Goal: Information Seeking & Learning: Learn about a topic

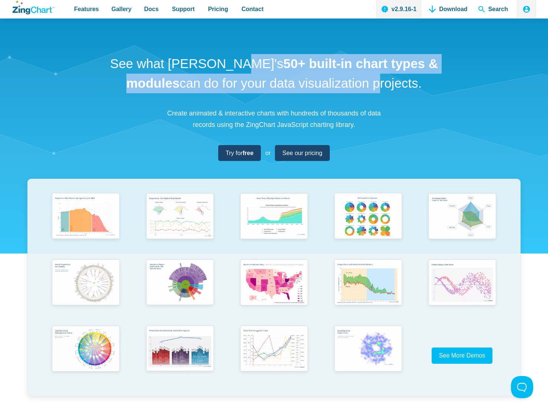
drag, startPoint x: 200, startPoint y: 60, endPoint x: 378, endPoint y: 78, distance: 179.7
click at [378, 78] on h1 "See what [PERSON_NAME]'s 50+ built-in chart types & modules can do for your dat…" at bounding box center [273, 73] width 333 height 39
click at [379, 79] on h1 "See what [PERSON_NAME]'s 50+ built-in chart types & modules can do for your dat…" at bounding box center [273, 73] width 333 height 39
drag, startPoint x: 411, startPoint y: 84, endPoint x: 259, endPoint y: 63, distance: 154.1
click at [259, 63] on h1 "See what [PERSON_NAME]'s 50+ built-in chart types & modules can do for your dat…" at bounding box center [273, 73] width 333 height 39
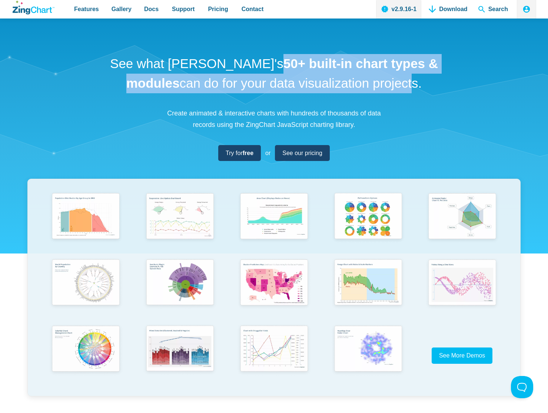
click at [259, 63] on strong "50+ built-in chart types & modules" at bounding box center [281, 73] width 311 height 34
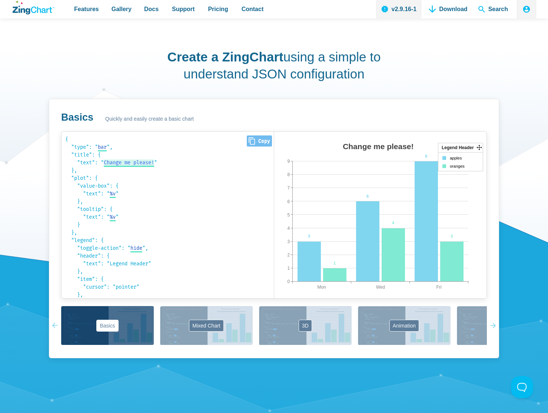
scroll to position [327, 0]
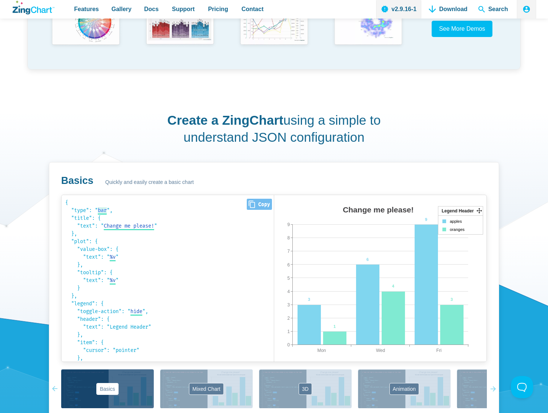
click at [103, 211] on span "bar" at bounding box center [102, 210] width 9 height 6
click at [126, 211] on select "bar area line radar scatter" at bounding box center [112, 211] width 28 height 8
click at [99, 207] on select "bar area line radar scatter" at bounding box center [112, 211] width 28 height 8
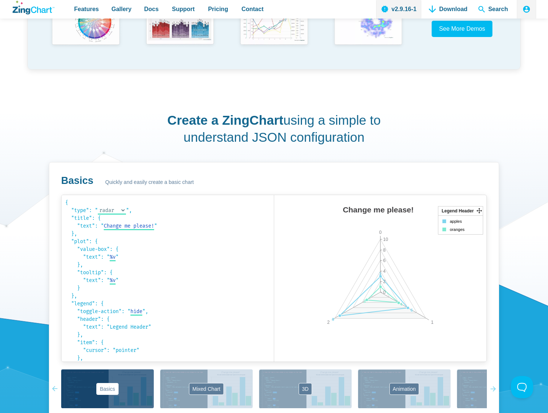
click at [313, 164] on div "Basics Quickly and easily create a basic chart { "type": " radar bar area line …" at bounding box center [274, 292] width 450 height 260
click at [110, 210] on span "radar" at bounding box center [105, 210] width 15 height 6
click at [126, 210] on select "bar area line radar scatter" at bounding box center [112, 211] width 28 height 8
click at [99, 207] on select "bar area line radar scatter" at bounding box center [112, 211] width 28 height 8
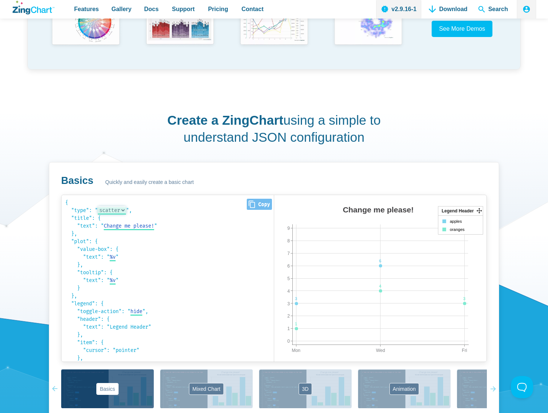
click at [125, 211] on select "bar area line radar scatter" at bounding box center [112, 211] width 28 height 8
click at [99, 207] on select "bar area line radar scatter" at bounding box center [112, 211] width 28 height 8
click at [124, 209] on select "bar area line radar scatter" at bounding box center [112, 211] width 28 height 8
click at [99, 207] on select "bar area line radar scatter" at bounding box center [112, 211] width 28 height 8
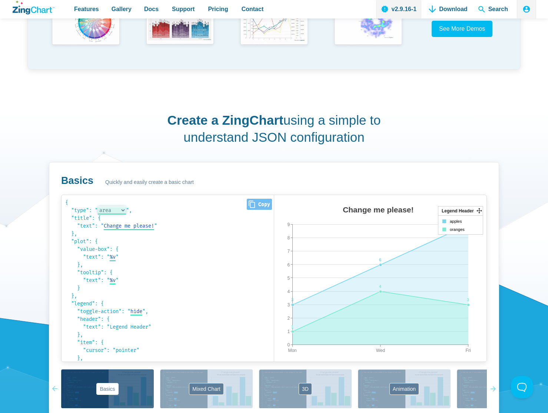
click at [123, 209] on select "bar area line radar scatter" at bounding box center [112, 211] width 28 height 8
select select "bar"
click at [99, 207] on select "bar area line radar scatter" at bounding box center [112, 211] width 28 height 8
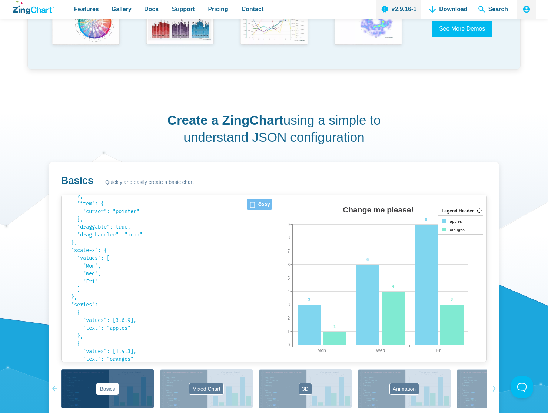
scroll to position [164, 0]
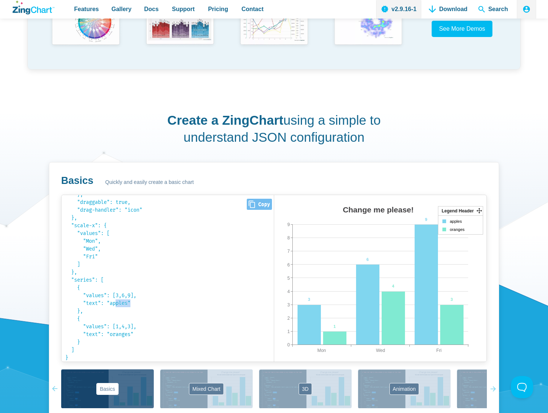
drag, startPoint x: 117, startPoint y: 304, endPoint x: 140, endPoint y: 304, distance: 22.6
click at [140, 304] on pre "{ "type": " bar bar area line radar scatter ", "title": { "text": " Change me p…" at bounding box center [167, 278] width 212 height 167
drag, startPoint x: 143, startPoint y: 296, endPoint x: 100, endPoint y: 295, distance: 42.2
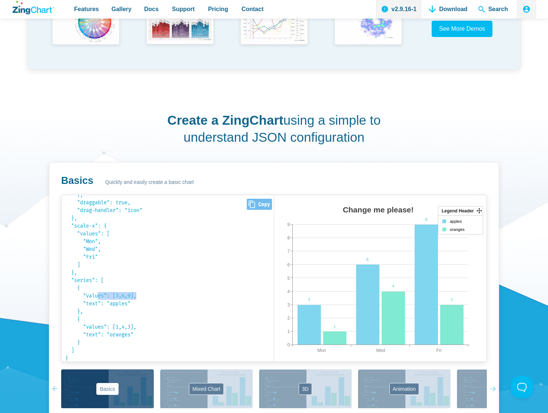
click at [100, 295] on pre "{ "type": " bar bar area line radar scatter ", "title": { "text": " Change me p…" at bounding box center [167, 278] width 212 height 167
click at [100, 195] on code "{ "type": " bar bar area line radar scatter ", "title": { "text": " Change me p…" at bounding box center [167, 115] width 205 height 159
drag, startPoint x: 144, startPoint y: 303, endPoint x: 84, endPoint y: 297, distance: 59.5
click at [84, 297] on pre "{ "type": " bar bar area line radar scatter ", "title": { "text": " Change me p…" at bounding box center [167, 278] width 212 height 167
drag, startPoint x: 140, startPoint y: 331, endPoint x: 94, endPoint y: 323, distance: 46.5
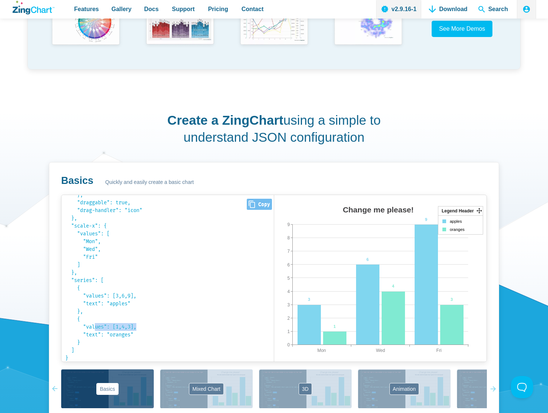
click at [94, 323] on pre "{ "type": " bar bar area line radar scatter ", "title": { "text": " Change me p…" at bounding box center [167, 278] width 212 height 167
click at [111, 195] on code "{ "type": " bar bar area line radar scatter ", "title": { "text": " Change me p…" at bounding box center [167, 115] width 205 height 159
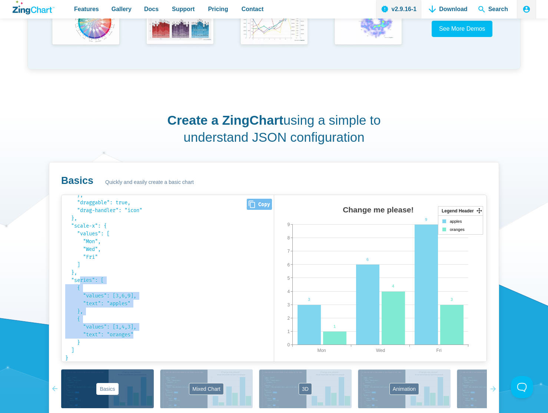
drag, startPoint x: 144, startPoint y: 335, endPoint x: 82, endPoint y: 279, distance: 82.8
click at [82, 279] on pre "{ "type": " bar bar area line radar scatter ", "title": { "text": " Change me p…" at bounding box center [167, 278] width 212 height 167
click at [120, 291] on pre "{ "type": " bar bar area line radar scatter ", "title": { "text": " Change me p…" at bounding box center [167, 278] width 212 height 167
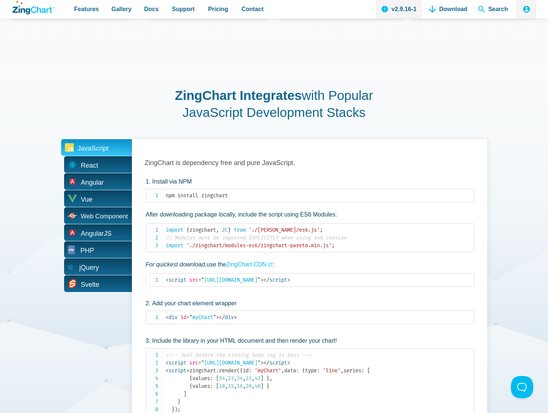
scroll to position [1461, 0]
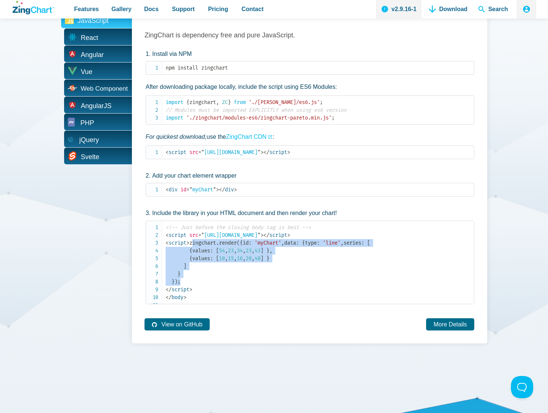
drag, startPoint x: 190, startPoint y: 320, endPoint x: 145, endPoint y: 251, distance: 81.7
click at [145, 251] on ol "Install via NPM npm install zingchart After downloading package locally, includ…" at bounding box center [309, 176] width 330 height 255
click at [246, 257] on code "<!-- Just before the closing body tag is best --> < script src = " [URL][DOMAIN…" at bounding box center [320, 263] width 308 height 78
